Goal: Find specific page/section: Find specific page/section

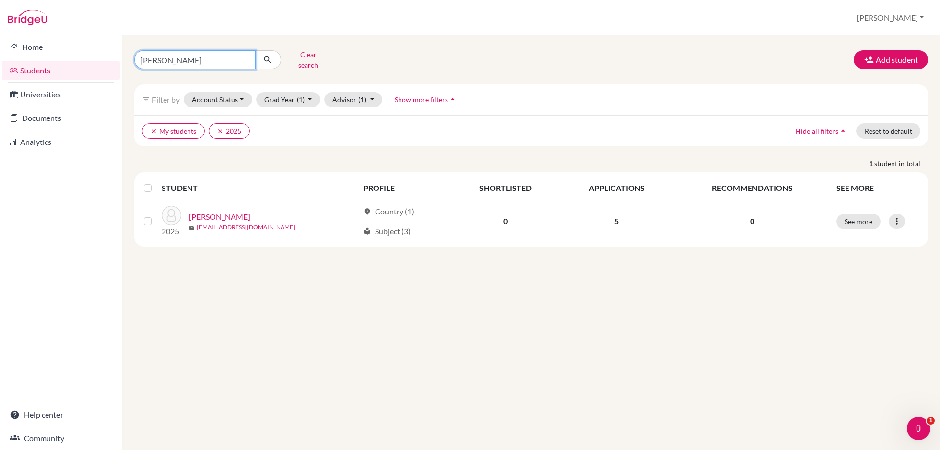
drag, startPoint x: 180, startPoint y: 59, endPoint x: 134, endPoint y: 54, distance: 45.8
click at [134, 54] on input "[PERSON_NAME]" at bounding box center [194, 59] width 121 height 19
type input "niamh"
click button "submit" at bounding box center [268, 59] width 26 height 19
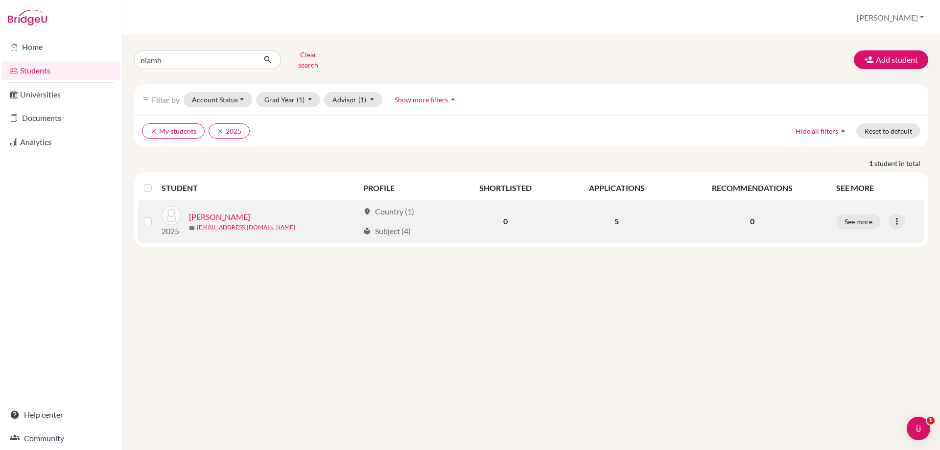
click at [224, 211] on link "[PERSON_NAME]" at bounding box center [219, 217] width 61 height 12
click div "Applications"
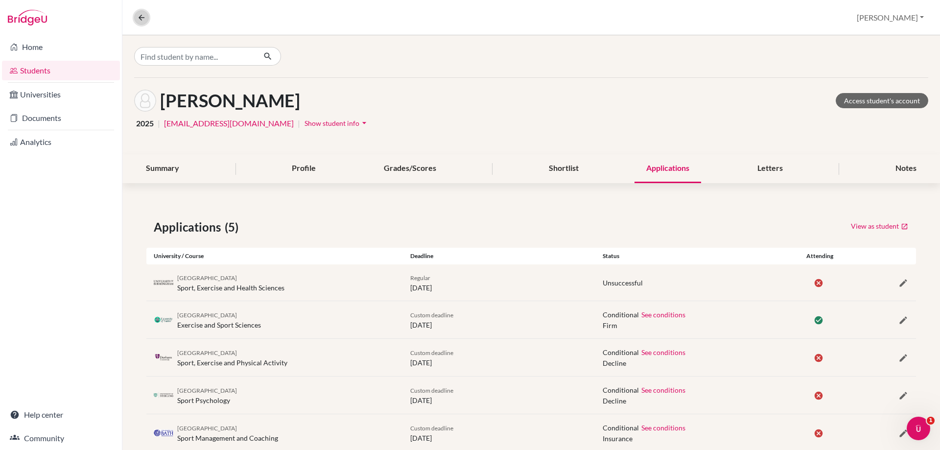
click at [146, 23] on button at bounding box center [141, 17] width 15 height 15
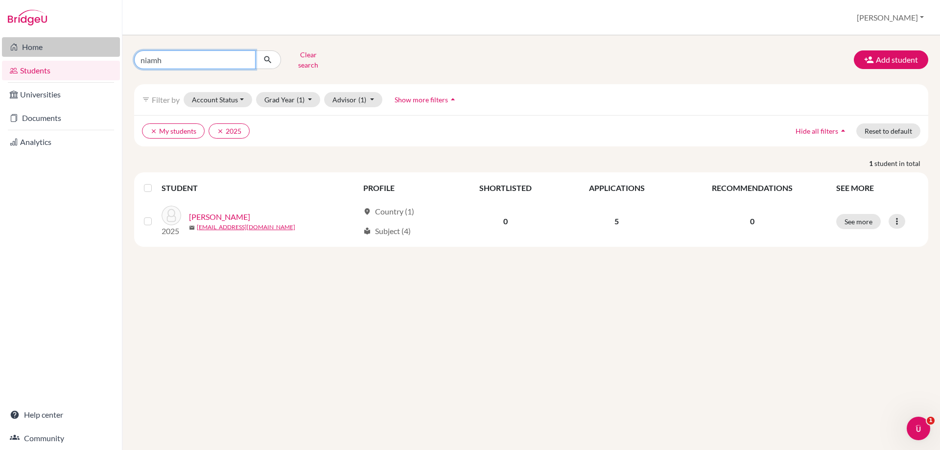
drag, startPoint x: 162, startPoint y: 60, endPoint x: 72, endPoint y: 53, distance: 89.8
click at [90, 59] on div "Home Students Universities Documents Analytics Help center Community Students o…" at bounding box center [470, 225] width 940 height 450
type input "beech"
click button "submit" at bounding box center [268, 59] width 26 height 19
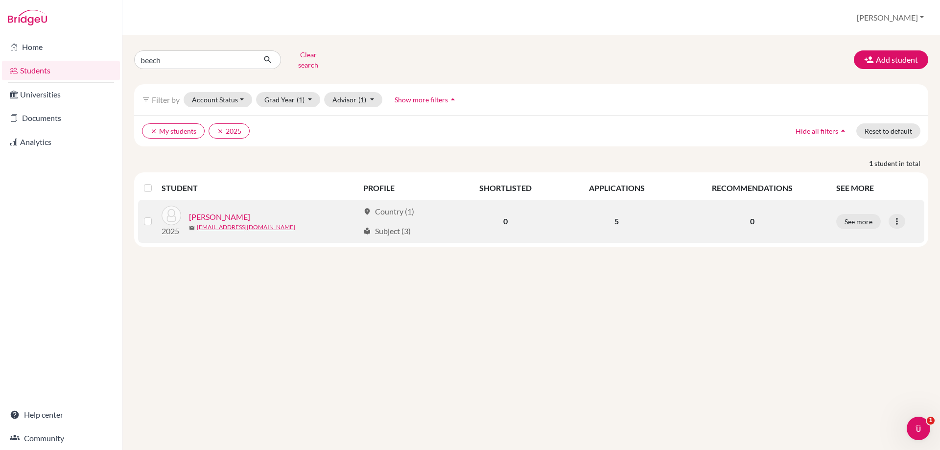
click at [197, 211] on link "[PERSON_NAME]" at bounding box center [219, 217] width 61 height 12
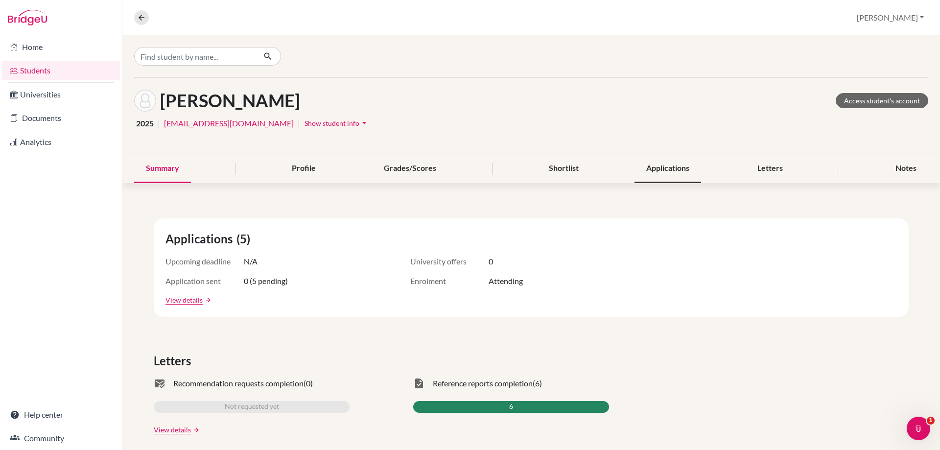
click at [667, 171] on div "Applications" at bounding box center [667, 168] width 67 height 29
